Goal: Information Seeking & Learning: Learn about a topic

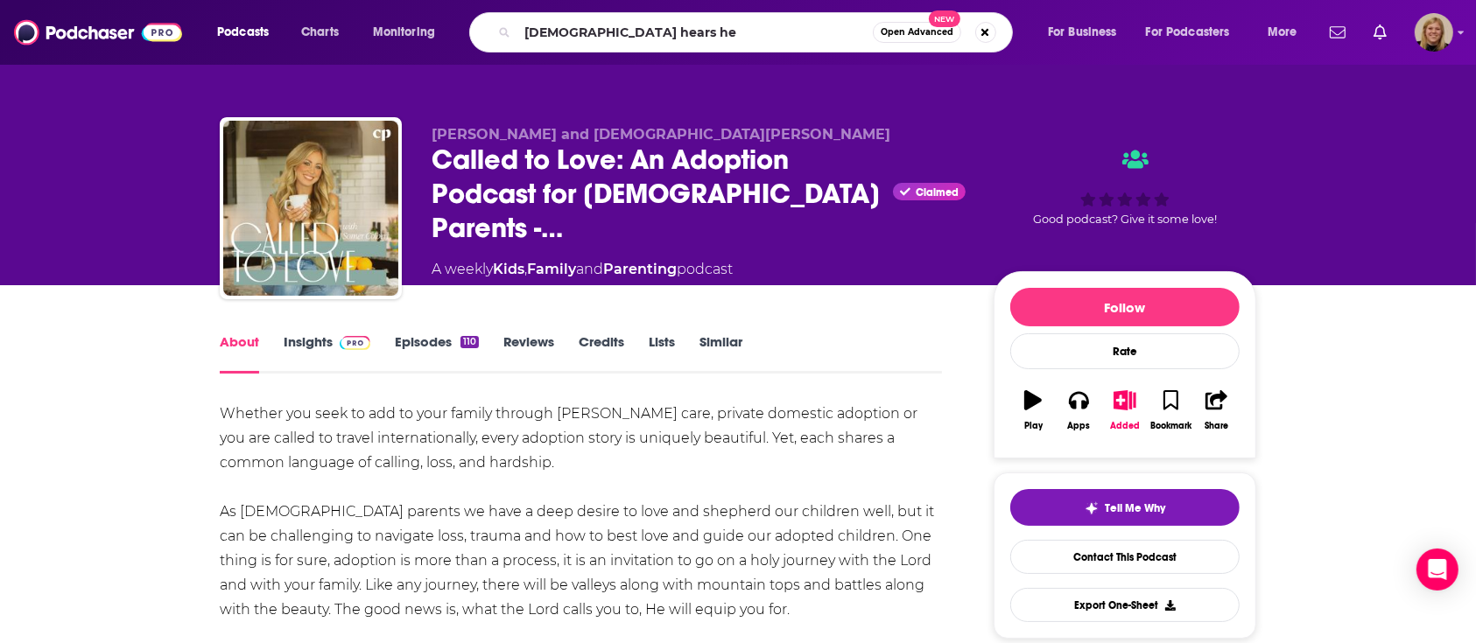
type input "[DEMOGRAPHIC_DATA] hears her"
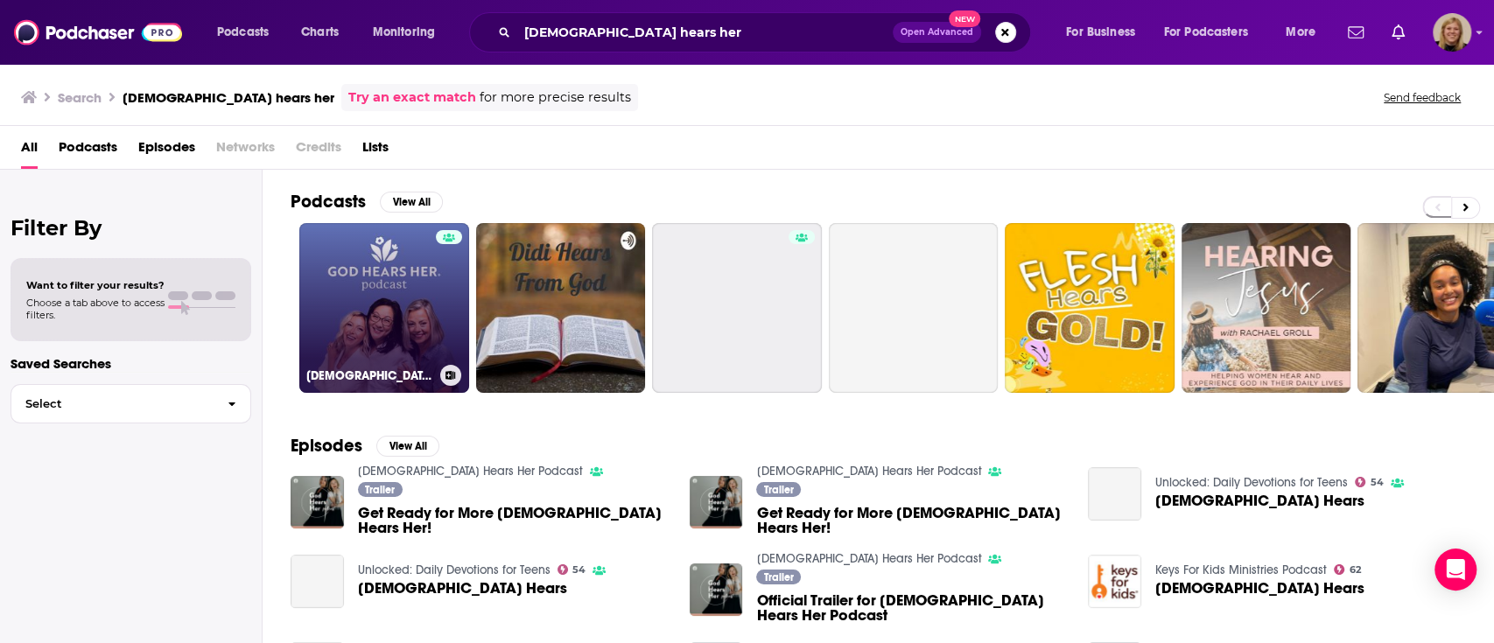
click at [362, 275] on link "[DEMOGRAPHIC_DATA] Hears Her Podcast" at bounding box center [384, 308] width 170 height 170
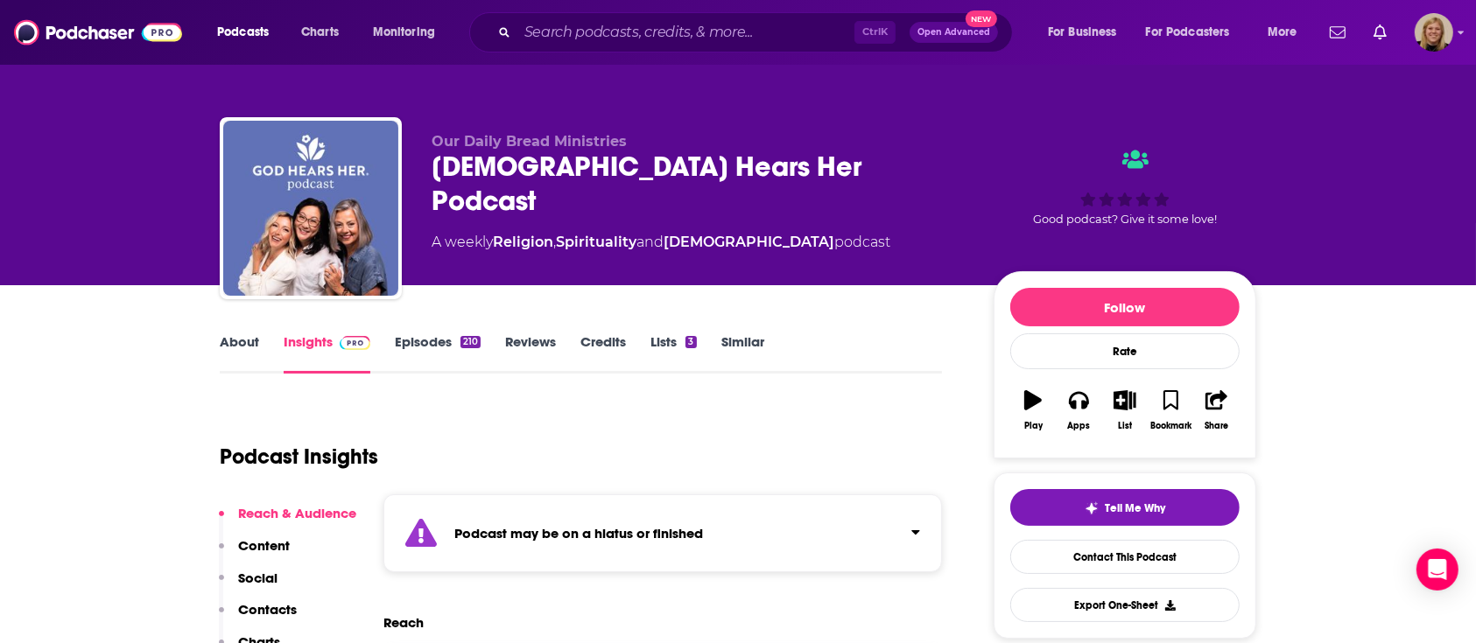
click at [608, 536] on strong "Podcast may be on a hiatus or finished" at bounding box center [578, 533] width 249 height 17
click at [242, 341] on link "About" at bounding box center [239, 354] width 39 height 40
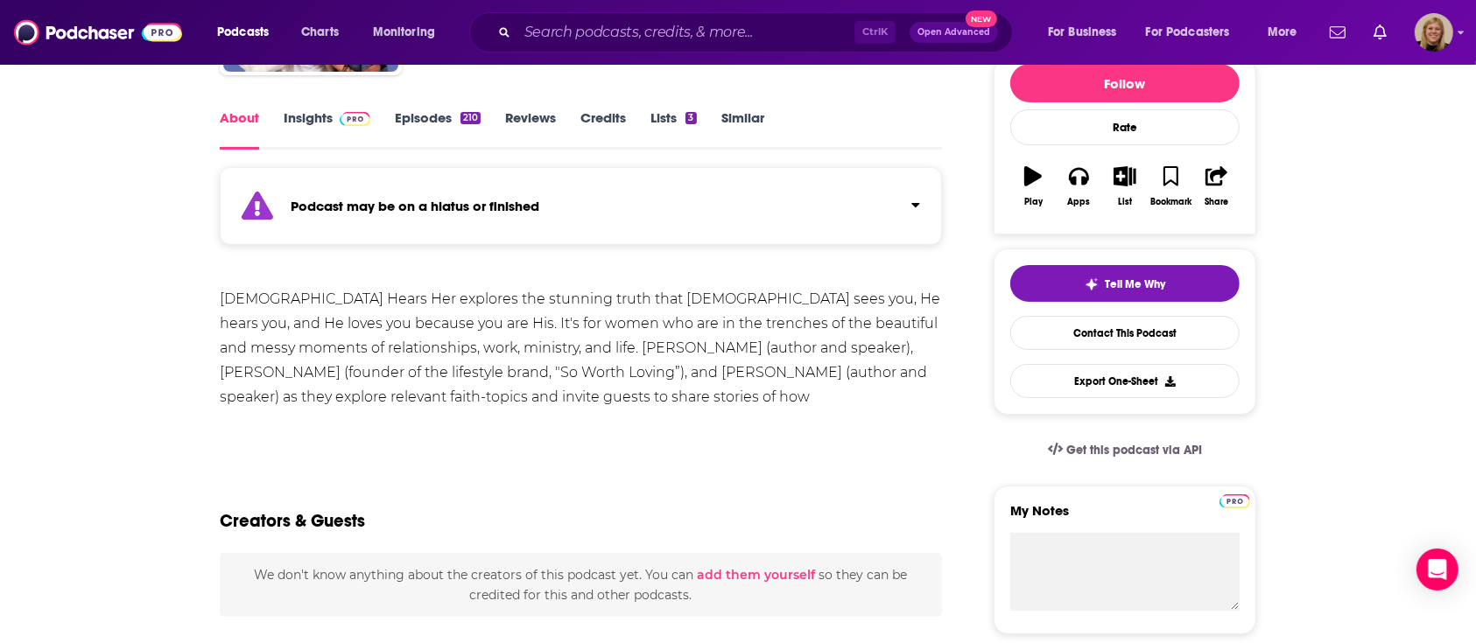
scroll to position [233, 0]
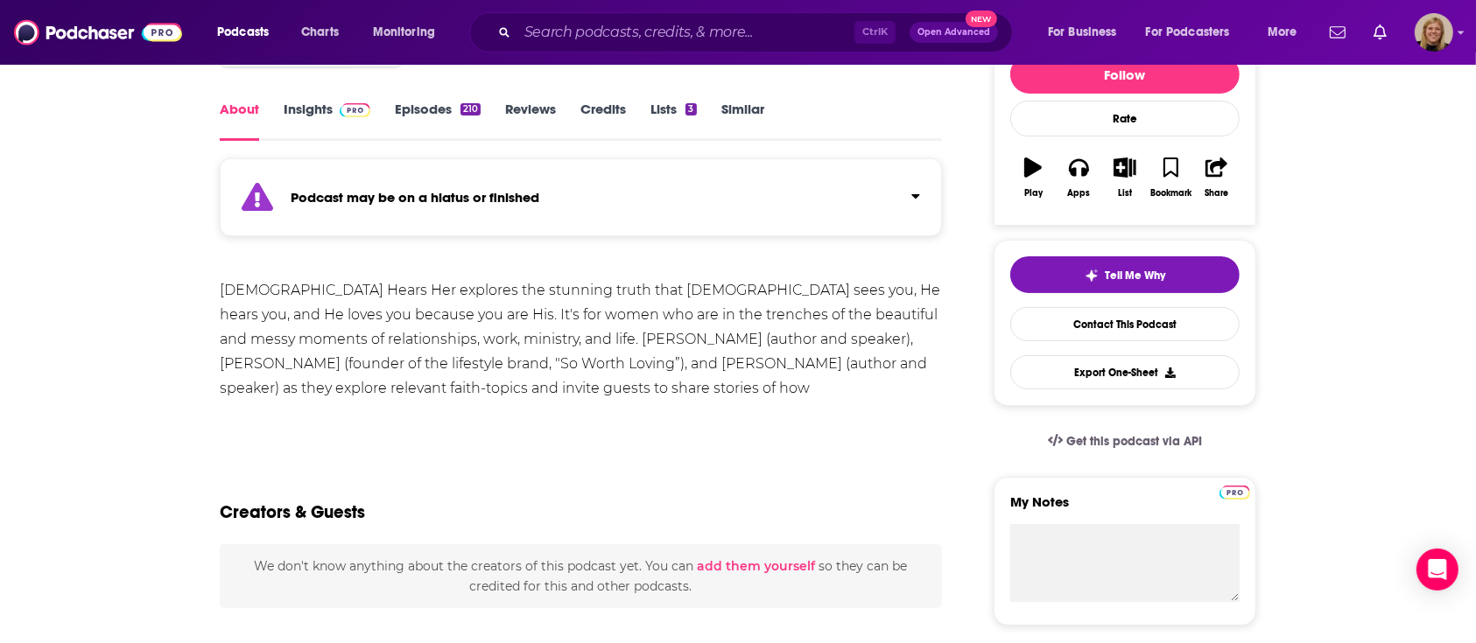
click at [460, 215] on div "Podcast may be on a hiatus or finished" at bounding box center [581, 197] width 722 height 78
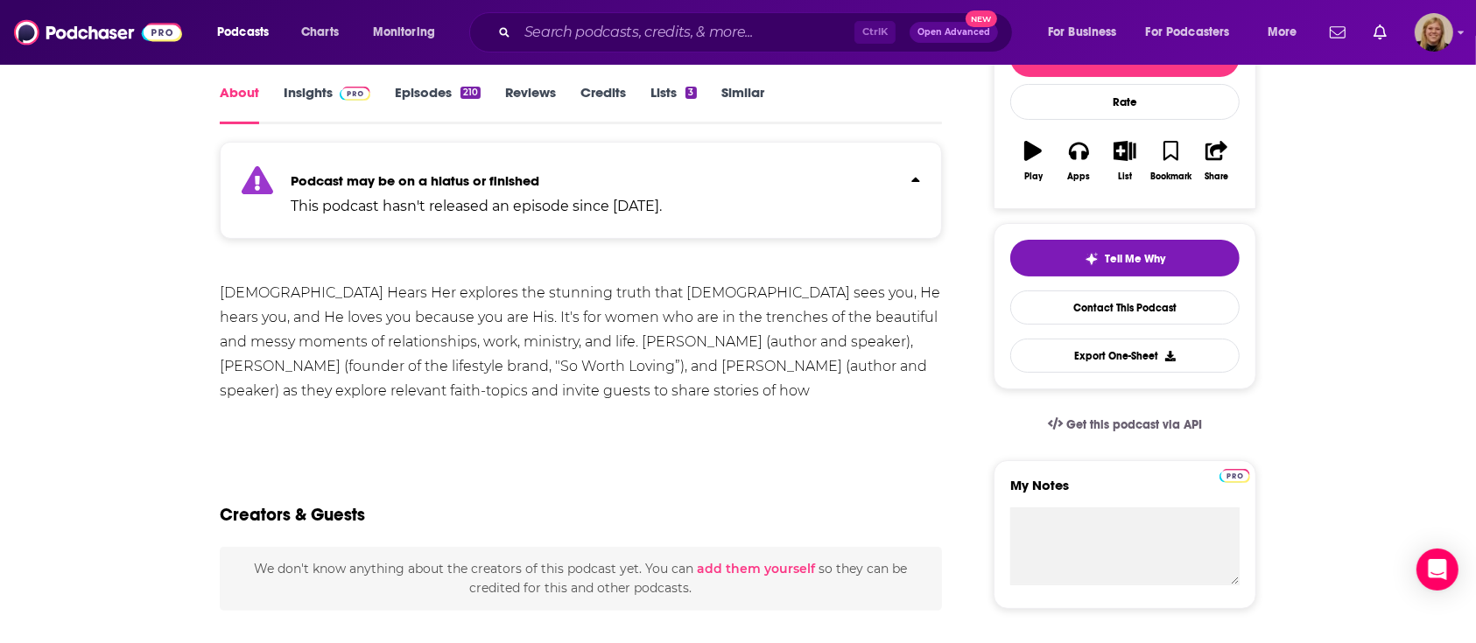
scroll to position [0, 0]
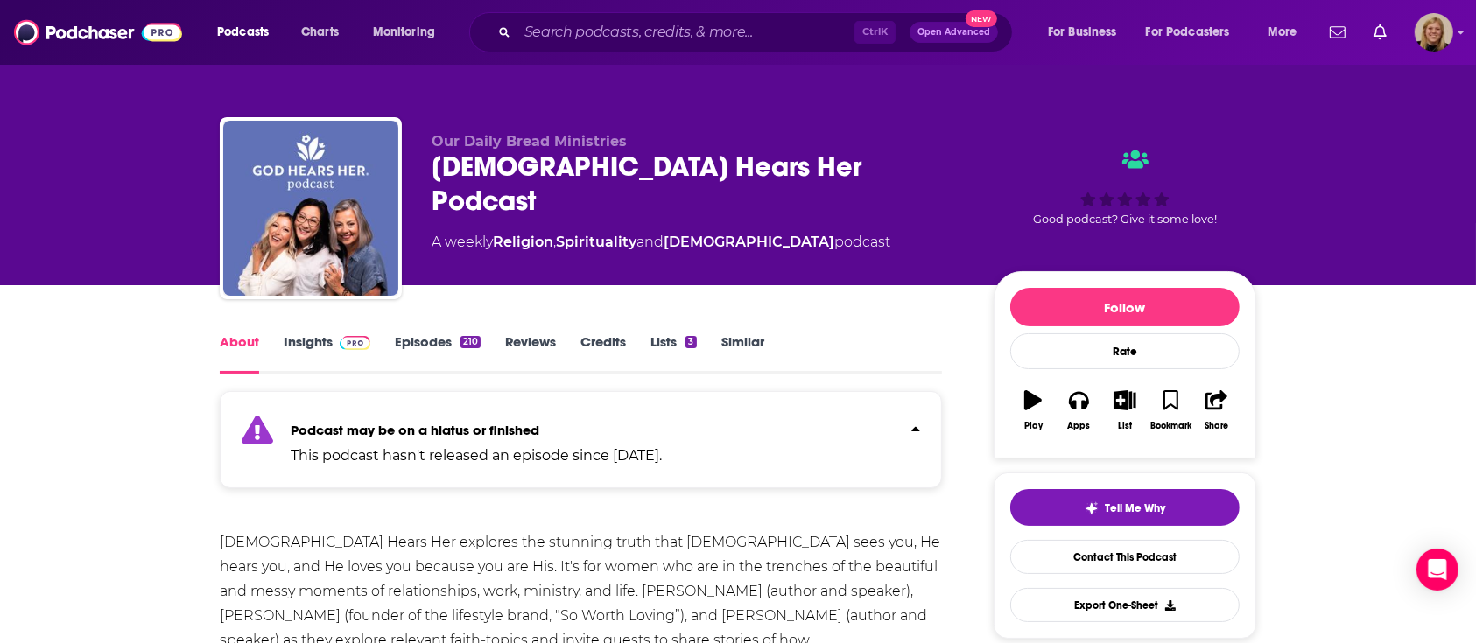
click at [316, 349] on link "Insights" at bounding box center [327, 354] width 87 height 40
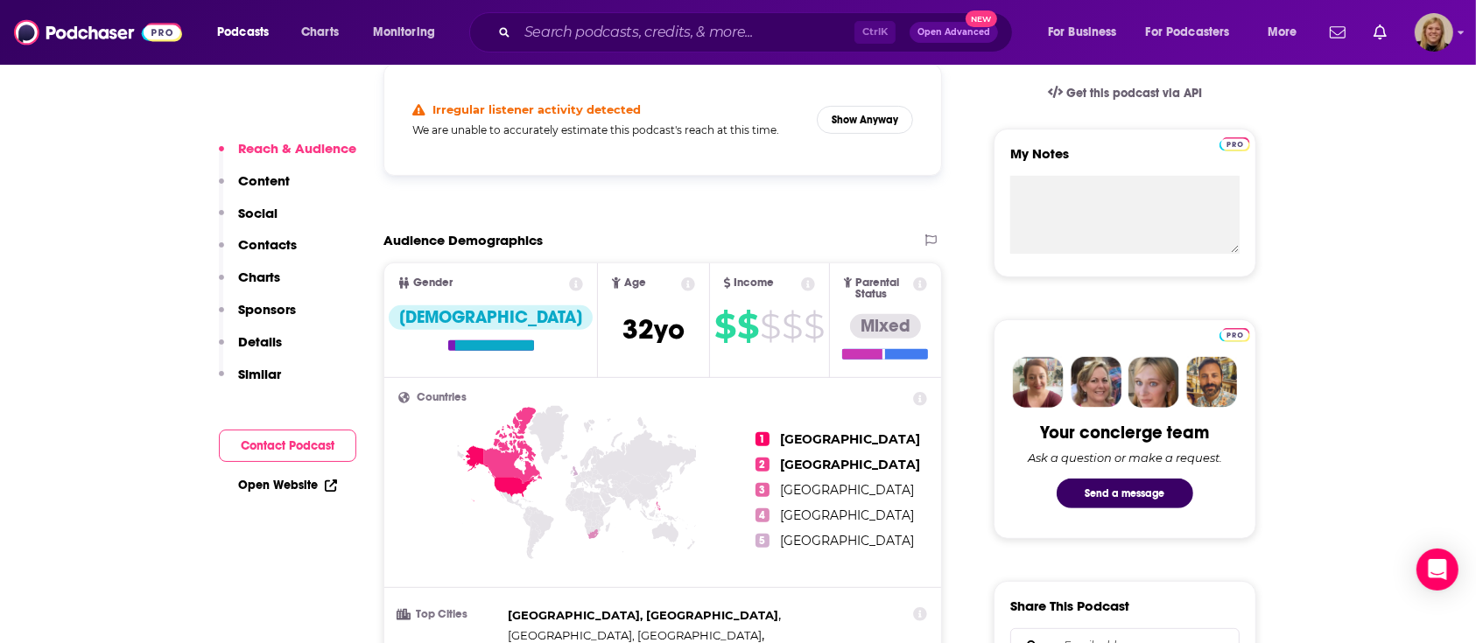
scroll to position [583, 0]
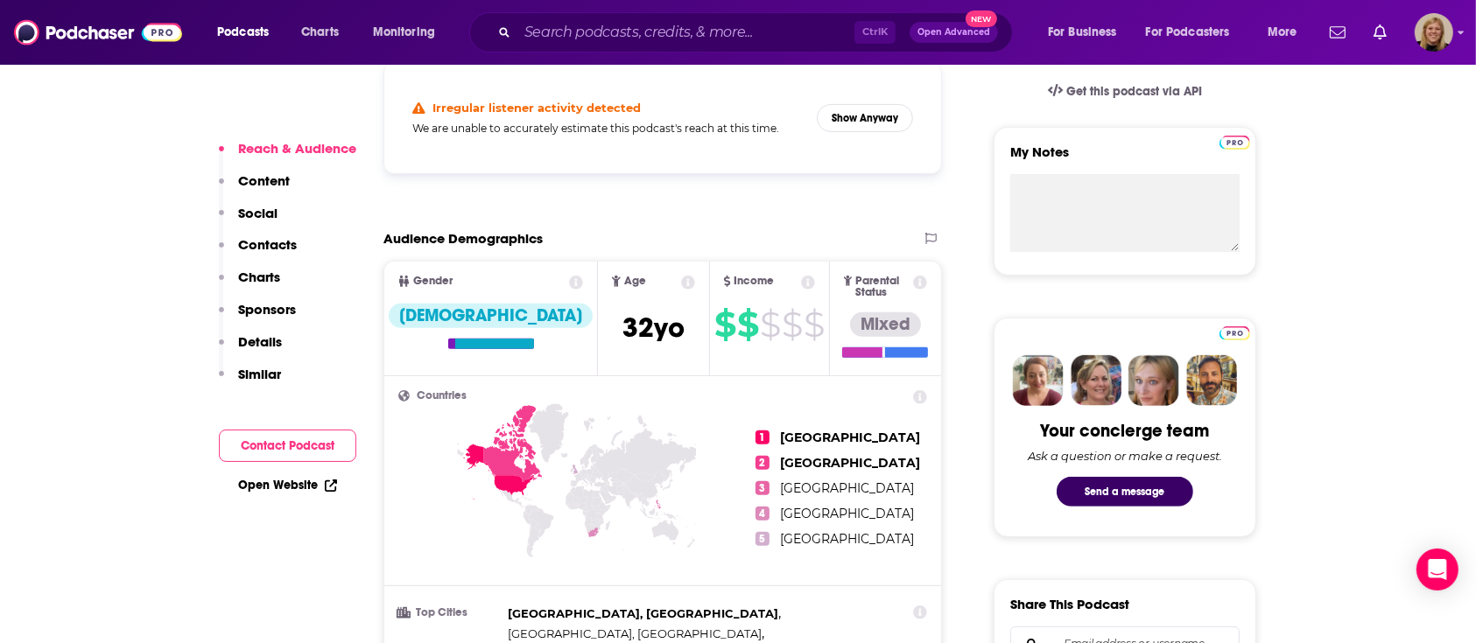
click at [301, 478] on link "Open Website" at bounding box center [287, 485] width 99 height 15
